Goal: Register for event/course

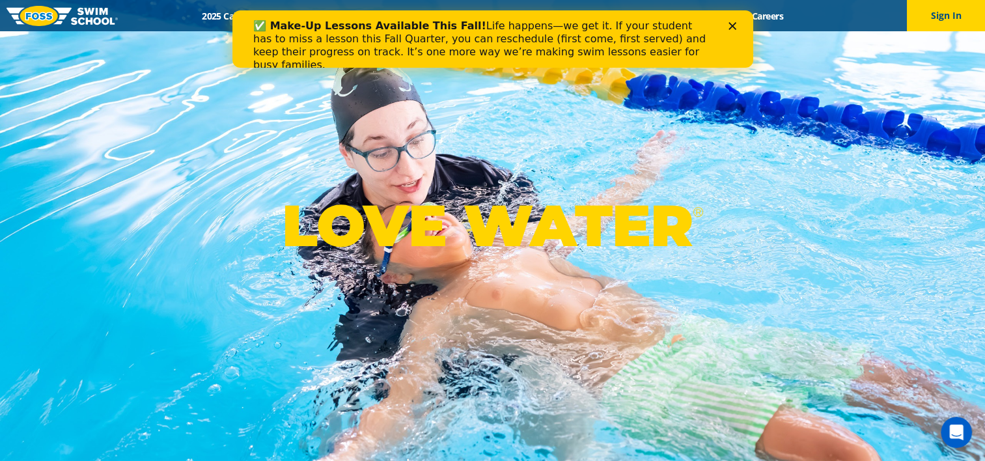
click at [732, 23] on icon "Close" at bounding box center [732, 26] width 8 height 8
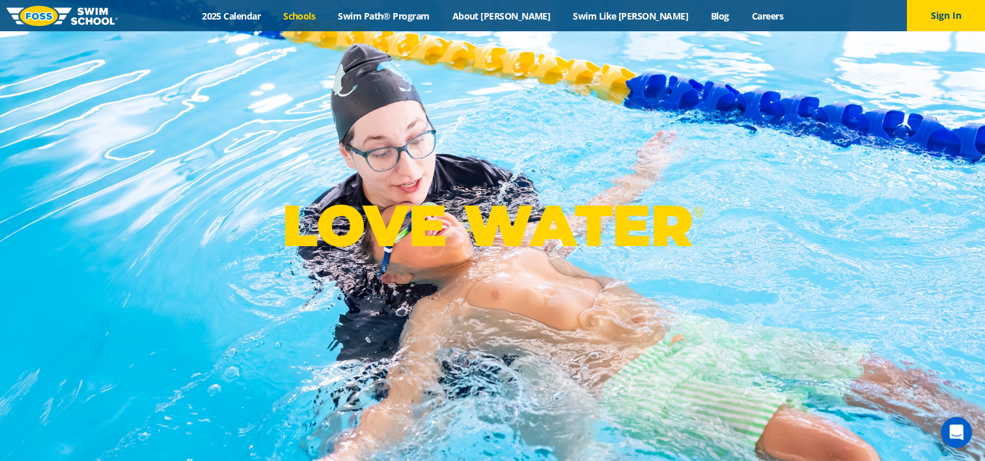
click at [327, 13] on link "Schools" at bounding box center [299, 16] width 55 height 12
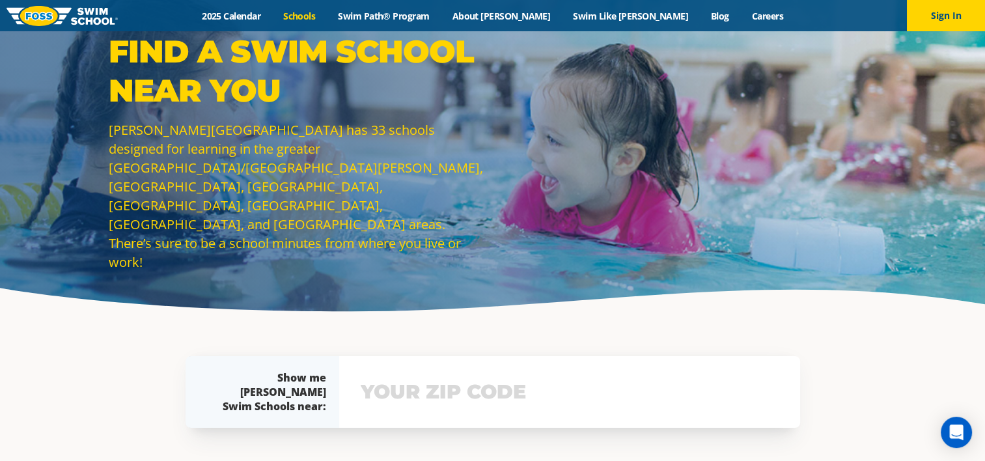
click at [89, 18] on img at bounding box center [62, 16] width 111 height 20
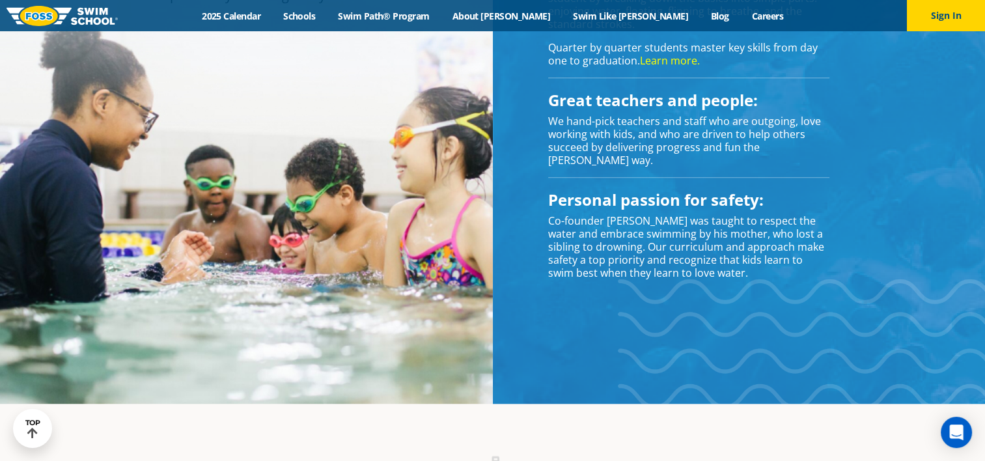
scroll to position [898, 0]
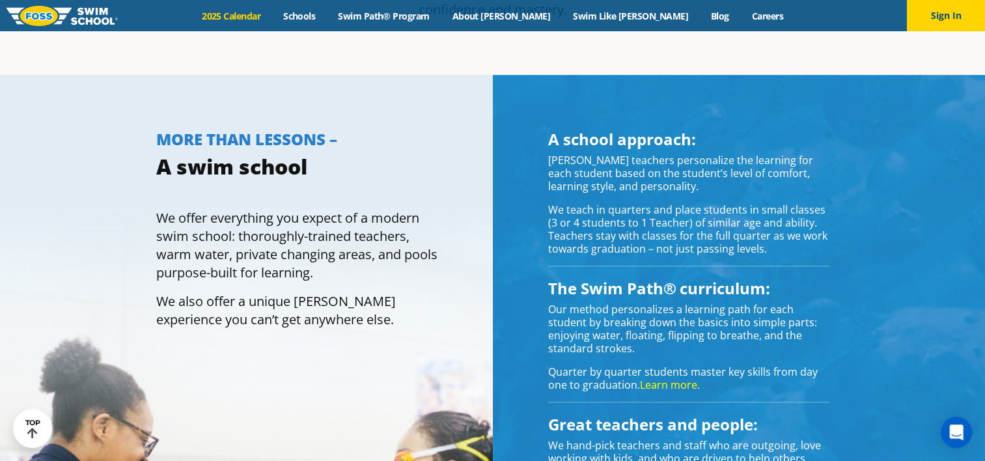
click at [272, 16] on link "2025 Calendar" at bounding box center [231, 16] width 81 height 12
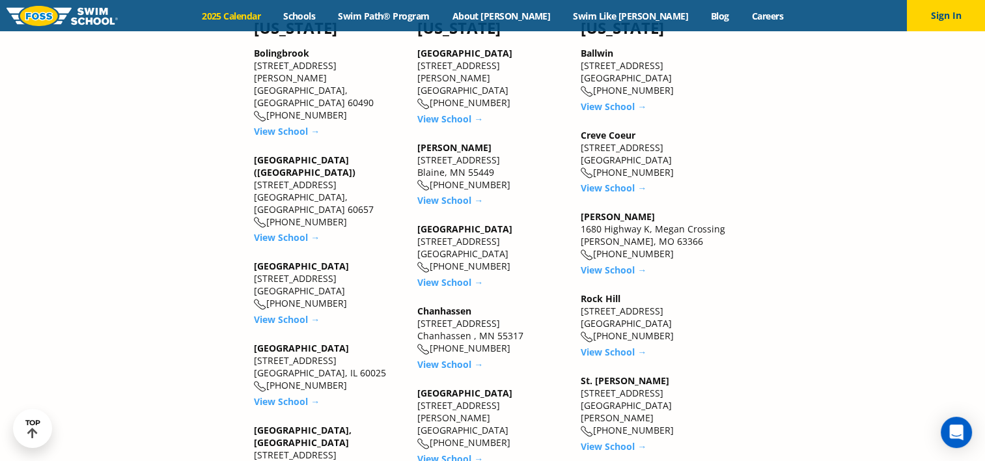
scroll to position [1172, 0]
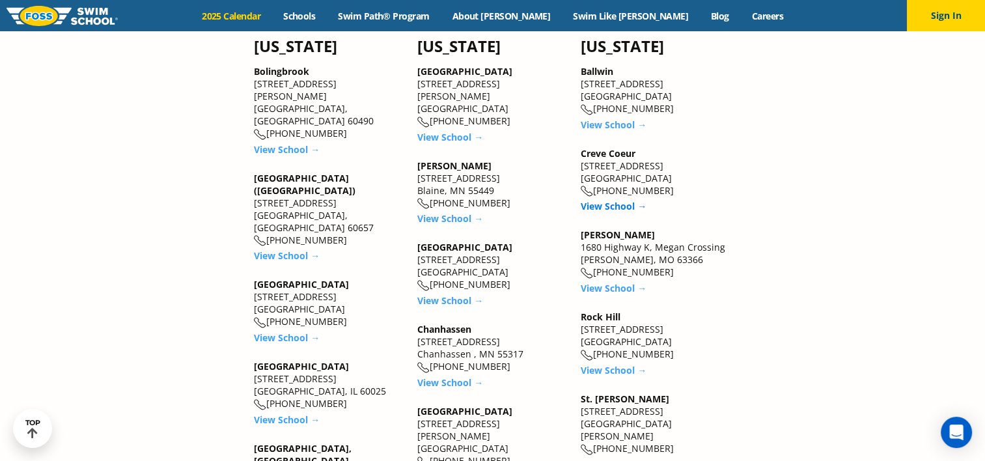
click at [605, 208] on link "View School →" at bounding box center [614, 206] width 66 height 12
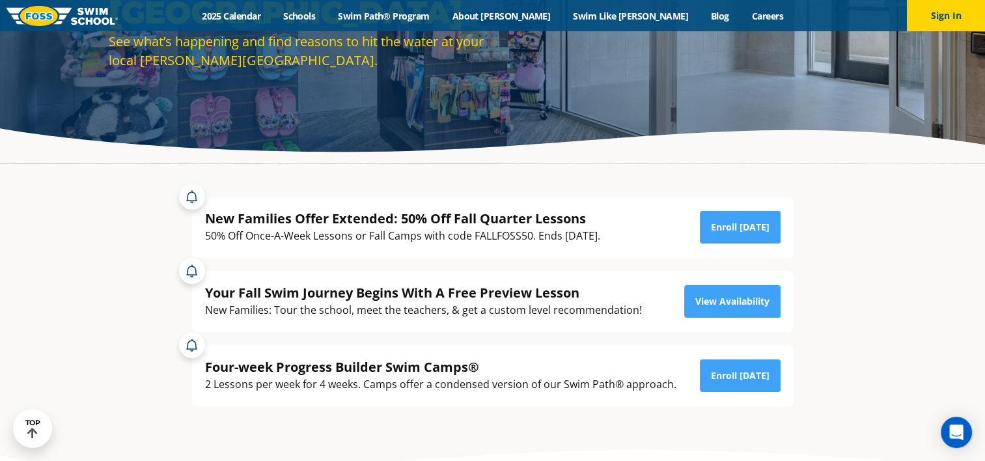
scroll to position [195, 0]
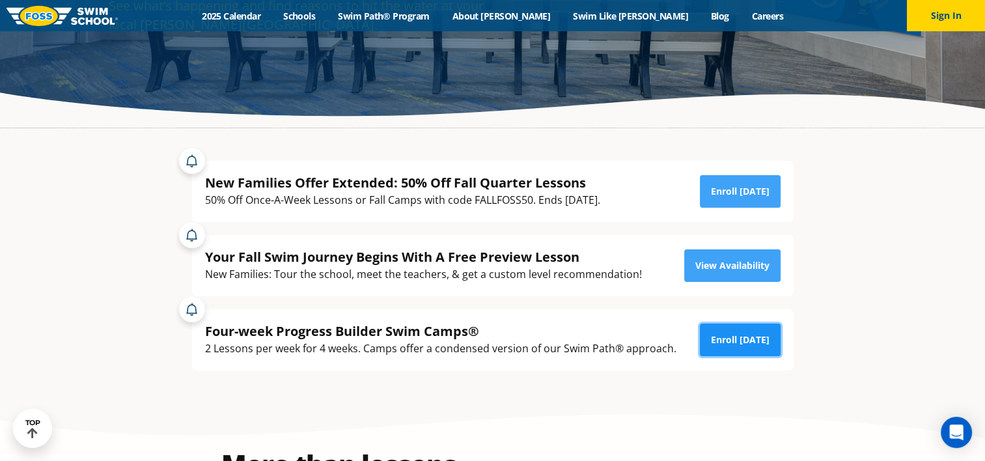
click at [749, 339] on link "Enroll [DATE]" at bounding box center [740, 340] width 81 height 33
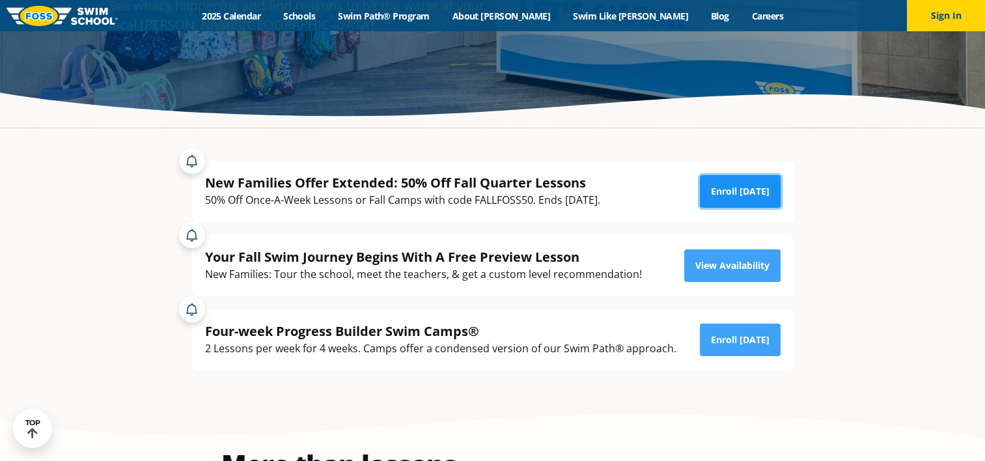
click at [734, 192] on link "Enroll [DATE]" at bounding box center [740, 191] width 81 height 33
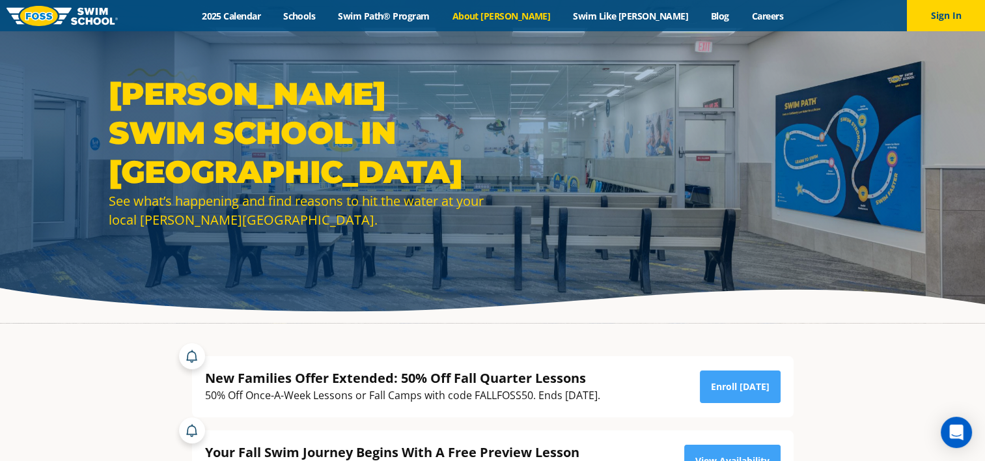
click at [526, 16] on link "About [PERSON_NAME]" at bounding box center [501, 16] width 121 height 12
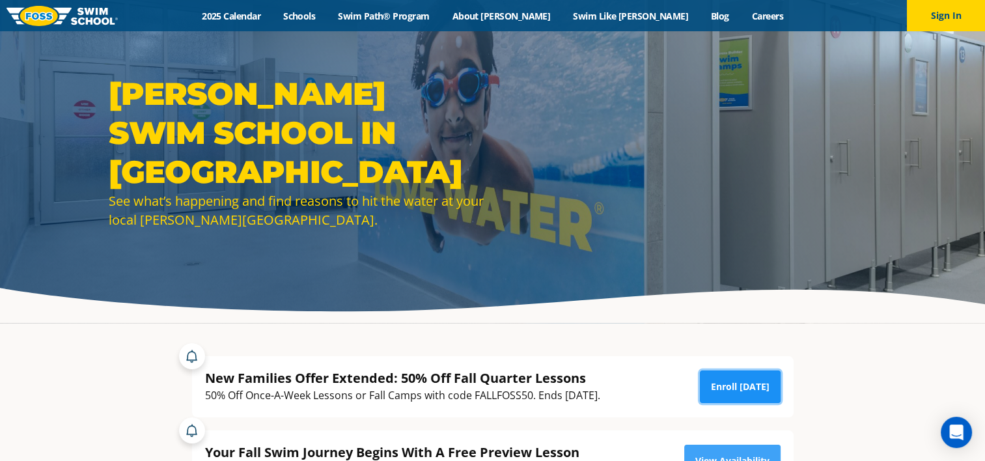
click at [749, 388] on link "Enroll Today" at bounding box center [740, 386] width 81 height 33
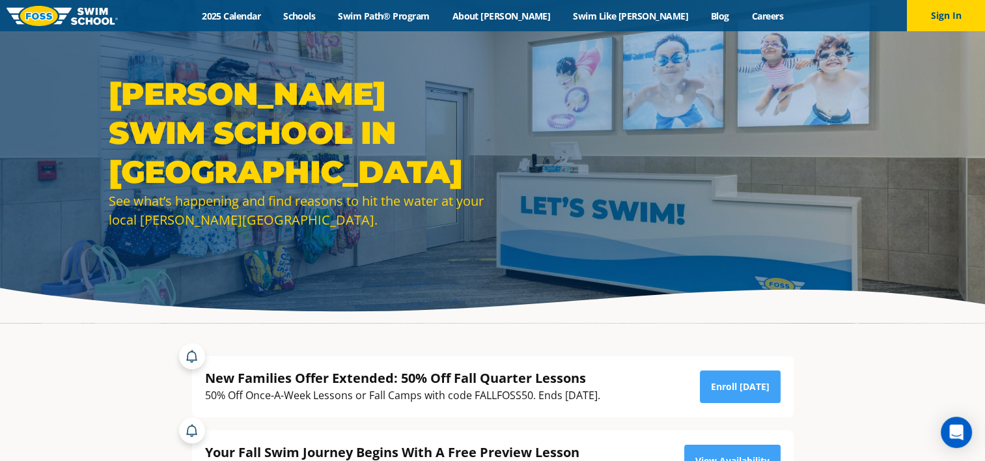
click at [49, 14] on img at bounding box center [62, 16] width 111 height 20
